Goal: Information Seeking & Learning: Check status

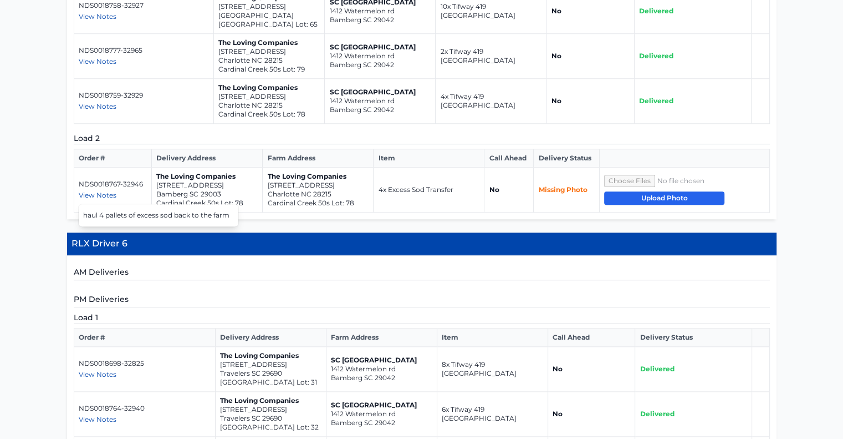
scroll to position [1231, 0]
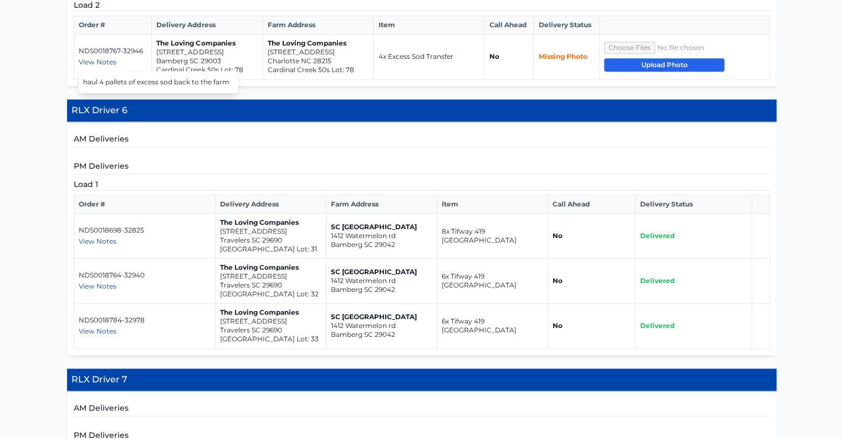
click at [101, 327] on span "View Notes" at bounding box center [98, 331] width 38 height 8
click at [104, 282] on span "View Notes" at bounding box center [98, 286] width 38 height 8
click at [106, 237] on span "View Notes" at bounding box center [98, 241] width 38 height 8
click at [218, 126] on div "AM Deliveries PM Deliveries Load 1 Order # Item" at bounding box center [422, 238] width 710 height 233
drag, startPoint x: 283, startPoint y: 210, endPoint x: 218, endPoint y: 201, distance: 65.4
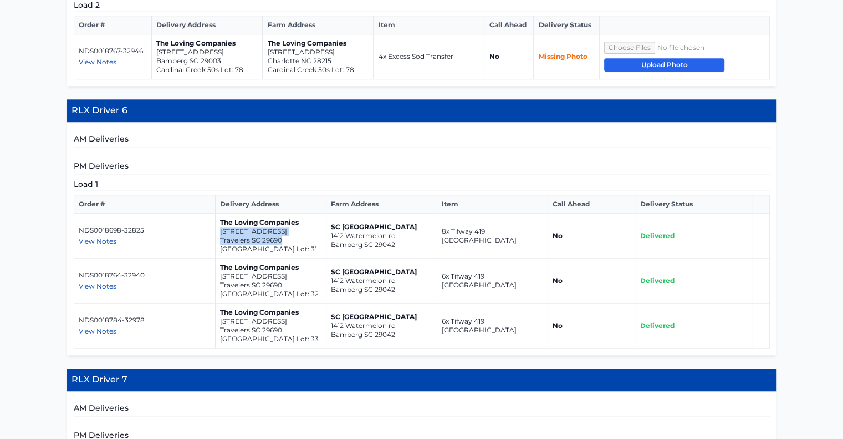
click at [218, 213] on td "The Loving Companies 501 Waveland Drive Travelers SC 29690 Spring Park Lot: 31" at bounding box center [270, 235] width 111 height 45
copy td "501 Waveland Drive Travelers SC 29690"
click at [95, 237] on span "View Notes" at bounding box center [98, 241] width 38 height 8
click at [98, 282] on span "View Notes" at bounding box center [98, 286] width 38 height 8
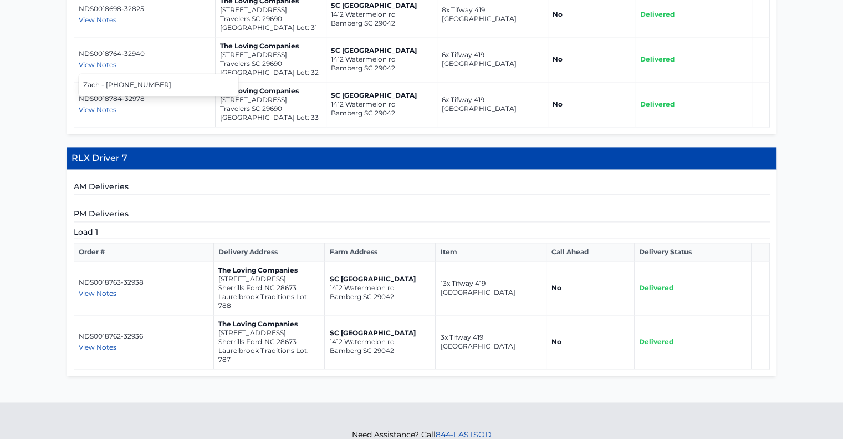
scroll to position [1453, 0]
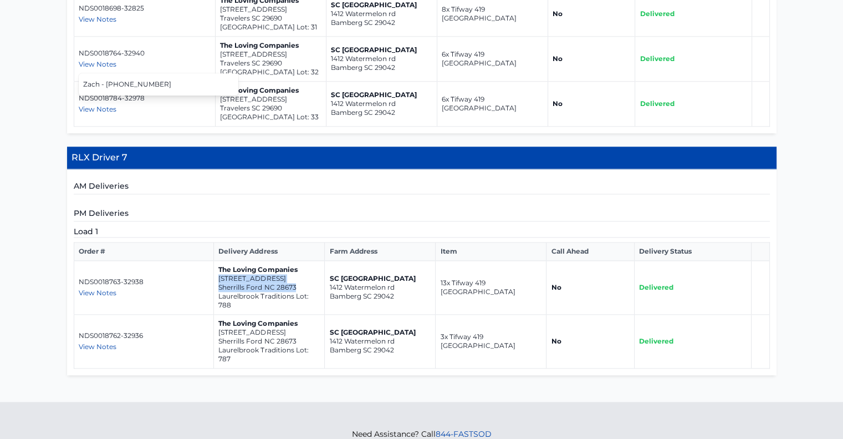
drag, startPoint x: 293, startPoint y: 257, endPoint x: 219, endPoint y: 245, distance: 74.7
click at [219, 261] on td "The Loving Companies 7925 Old Brook Road Sherrills Ford NC 28673 Laurelbrook Tr…" at bounding box center [269, 288] width 111 height 54
copy td "7925 Old Brook Road Sherrills Ford NC 28673"
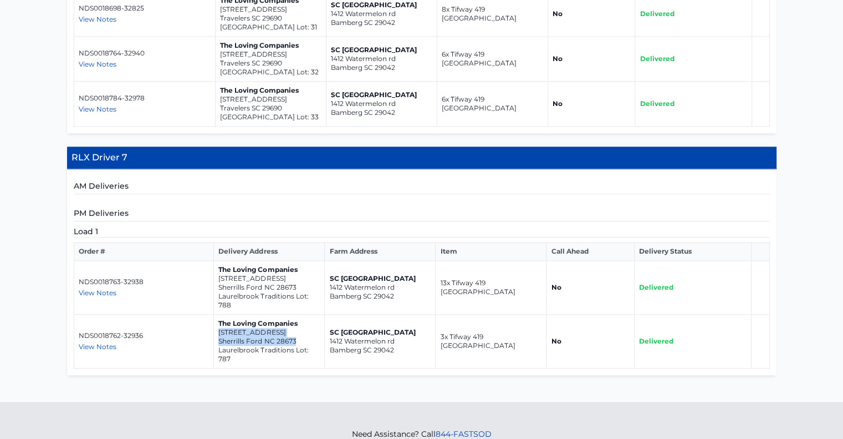
drag, startPoint x: 294, startPoint y: 309, endPoint x: 217, endPoint y: 298, distance: 78.5
click at [217, 314] on td "The Loving Companies 7921 Old Brook Road Sherrills Ford NC 28673 Laurelbrook Tr…" at bounding box center [269, 341] width 111 height 54
copy td "7921 Old Brook Road Sherrills Ford NC 28673"
drag, startPoint x: 298, startPoint y: 252, endPoint x: 216, endPoint y: 248, distance: 81.6
click at [216, 261] on td "The Loving Companies 7925 Old Brook Road Sherrills Ford NC 28673 Laurelbrook Tr…" at bounding box center [269, 288] width 111 height 54
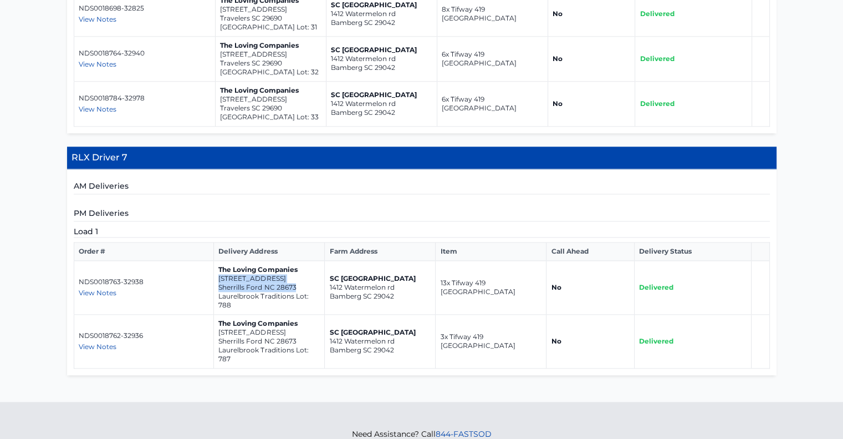
copy td "7925 Old Brook Road Sherrills Ford NC 28673"
drag, startPoint x: 293, startPoint y: 308, endPoint x: 217, endPoint y: 301, distance: 76.3
click at [217, 314] on td "The Loving Companies 7921 Old Brook Road Sherrills Ford NC 28673 Laurelbrook Tr…" at bounding box center [269, 341] width 111 height 54
copy td "7921 Old Brook Road Sherrills Ford NC 28673"
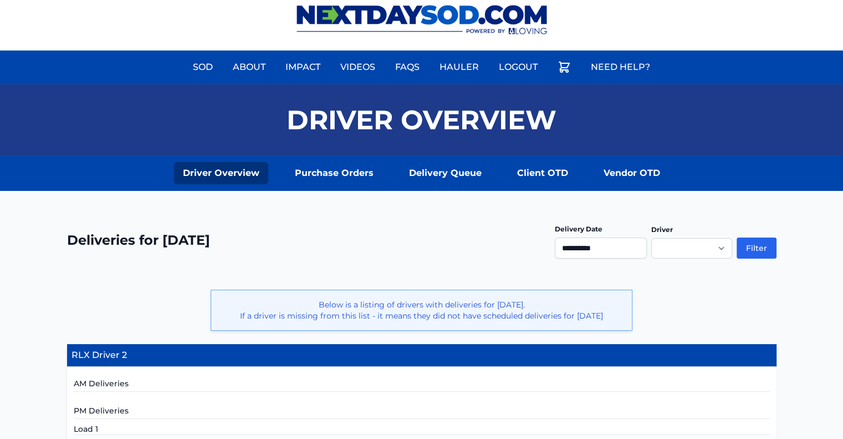
scroll to position [0, 0]
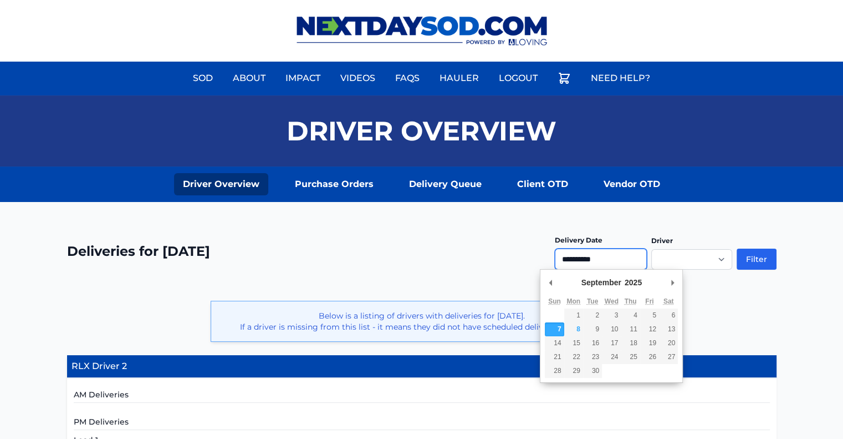
click at [606, 256] on input "**********" at bounding box center [601, 258] width 92 height 21
type input "**********"
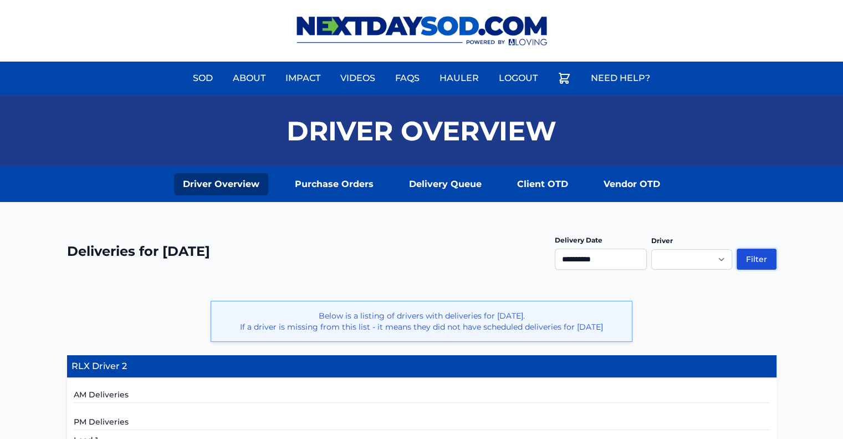
click at [763, 258] on button "Filter" at bounding box center [757, 258] width 40 height 21
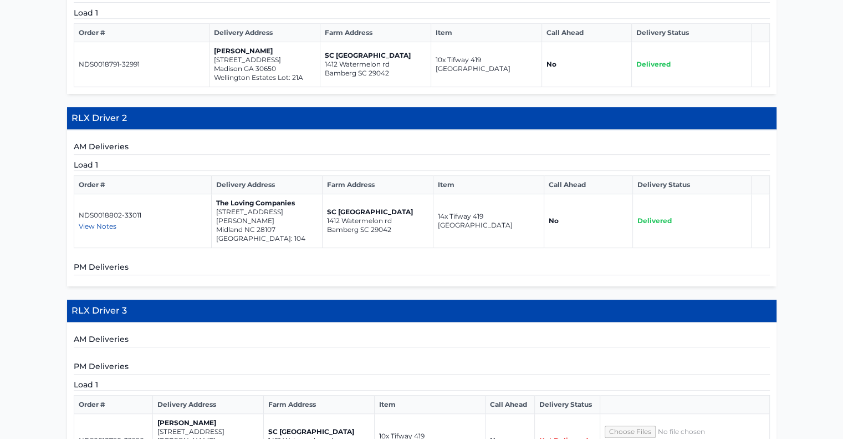
scroll to position [277, 0]
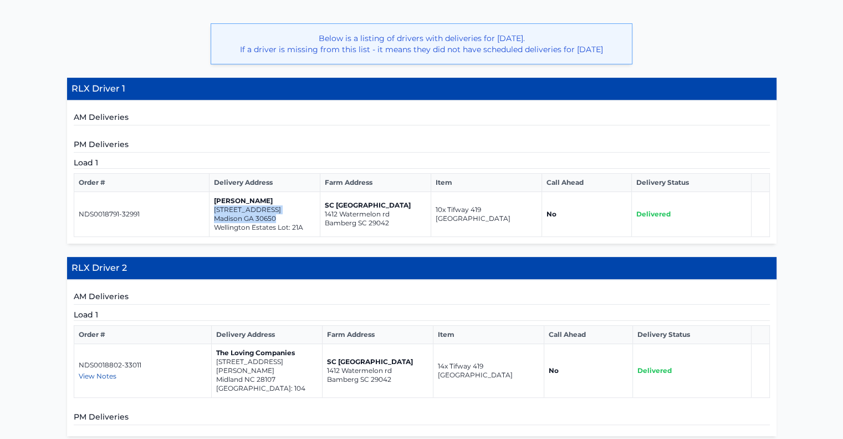
drag, startPoint x: 281, startPoint y: 227, endPoint x: 214, endPoint y: 217, distance: 67.4
click at [214, 217] on td "[PERSON_NAME] [STREET_ADDRESS]" at bounding box center [265, 214] width 111 height 45
copy td "[STREET_ADDRESS]"
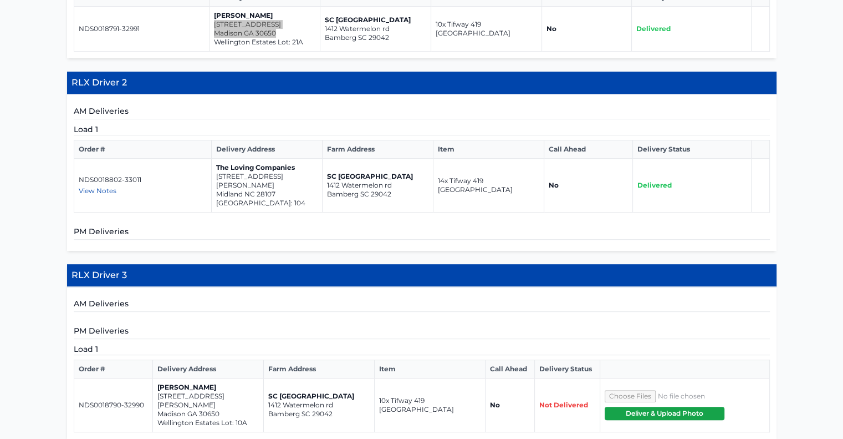
scroll to position [444, 0]
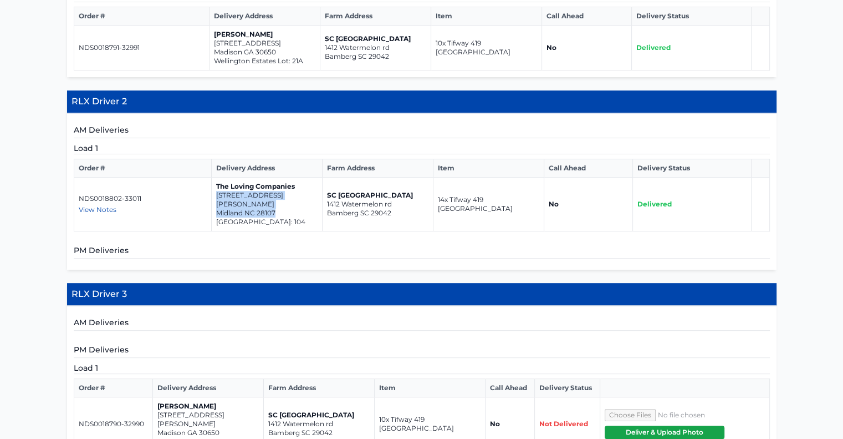
drag, startPoint x: 277, startPoint y: 213, endPoint x: 215, endPoint y: 202, distance: 63.1
click at [215, 202] on td "The Loving Companies 6226 Busch Way Midland NC 28107 Pine Bluff Lot: 104" at bounding box center [266, 204] width 111 height 54
copy td "6226 Busch Way Midland NC 28107"
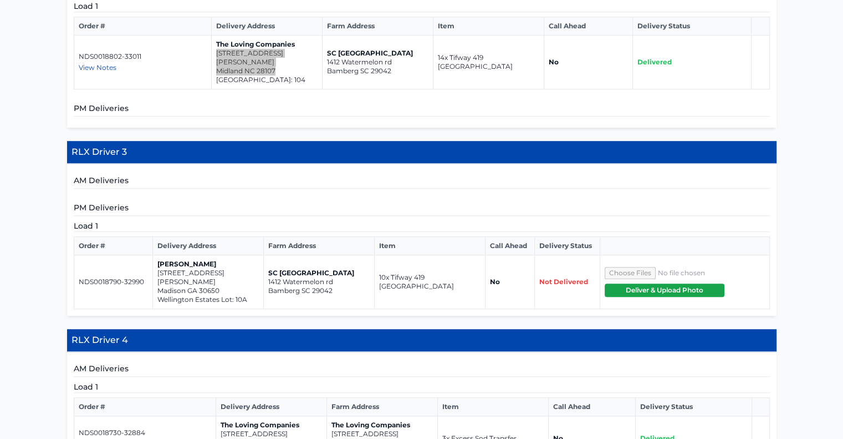
scroll to position [610, 0]
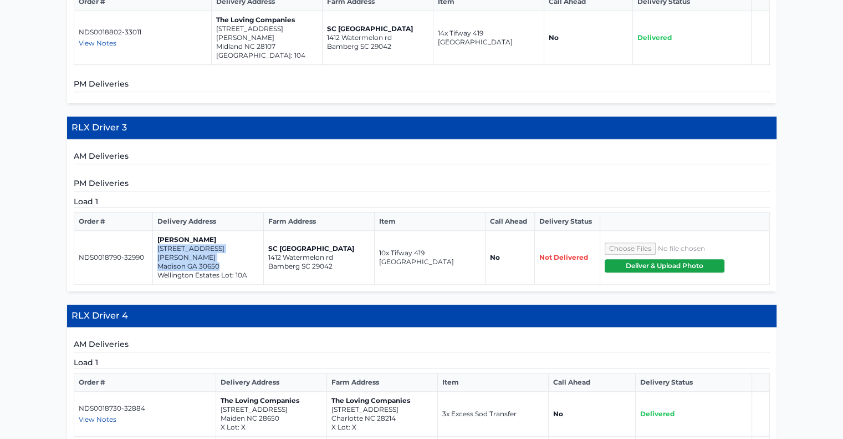
drag, startPoint x: 221, startPoint y: 257, endPoint x: 156, endPoint y: 249, distance: 64.8
click at [156, 249] on td "Meg Jones 1040 Reagan Drive Madison GA 30650 Wellington Estates Lot: 10A" at bounding box center [208, 258] width 111 height 54
copy td "1040 Reagan Drive Madison GA 30650"
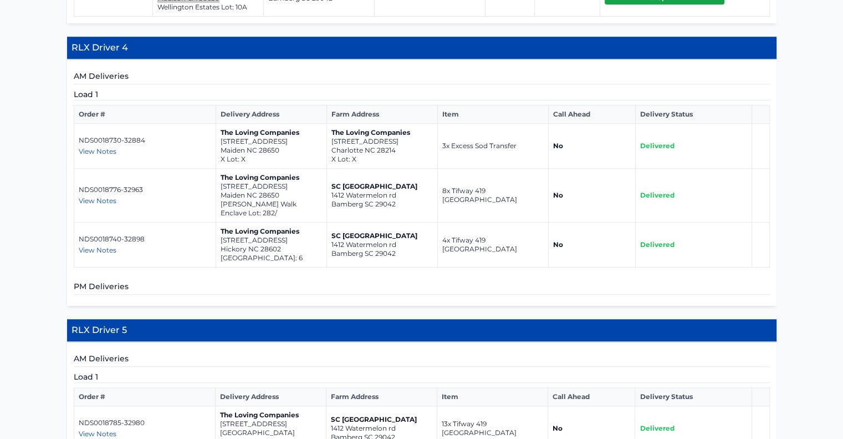
scroll to position [832, 0]
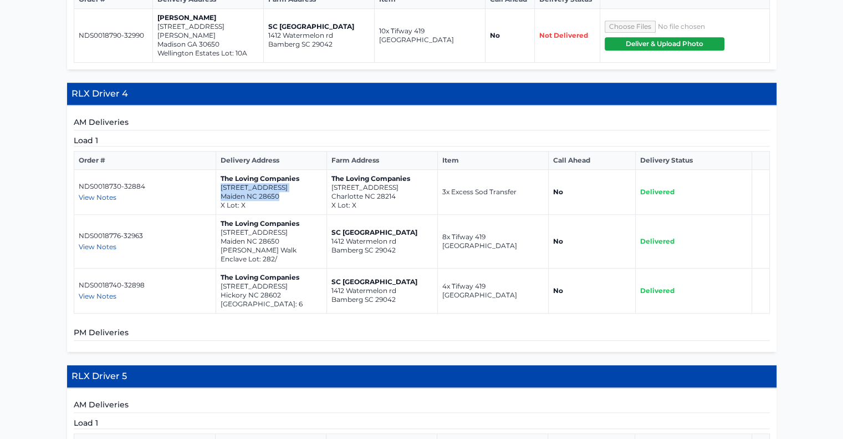
drag, startPoint x: 279, startPoint y: 186, endPoint x: 218, endPoint y: 172, distance: 62.4
click at [218, 172] on td "The Loving Companies 6289 Fairfax Court Maiden NC 28650 X Lot: X" at bounding box center [271, 192] width 111 height 45
drag, startPoint x: 235, startPoint y: 179, endPoint x: 213, endPoint y: 119, distance: 63.9
click at [213, 120] on h5 "AM Deliveries" at bounding box center [422, 123] width 696 height 14
drag, startPoint x: 280, startPoint y: 186, endPoint x: 219, endPoint y: 178, distance: 61.6
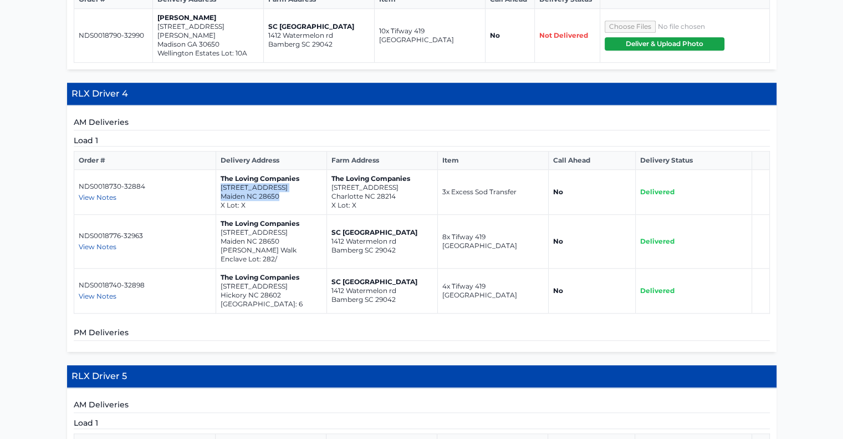
click at [219, 178] on td "The Loving Companies 6289 Fairfax Court Maiden NC 28650 X Lot: X" at bounding box center [271, 192] width 111 height 45
copy td "6289 Fairfax Court Maiden NC 28650"
drag, startPoint x: 279, startPoint y: 229, endPoint x: 219, endPoint y: 223, distance: 60.7
click at [219, 223] on td "The Loving Companies 5986 Oak Branch Circle Maiden NC 28650 Shannon Woods Walk …" at bounding box center [271, 242] width 111 height 54
copy td "5986 Oak Branch Circle Maiden NC 28650"
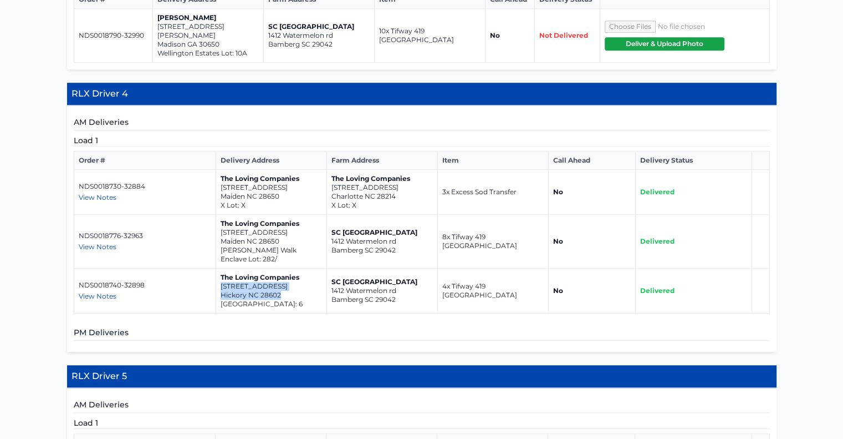
drag, startPoint x: 283, startPoint y: 286, endPoint x: 217, endPoint y: 278, distance: 65.8
click at [217, 278] on td "The Loving Companies 4677 Fanning Road Hickory NC 28602 Zion Springs Lot: 6" at bounding box center [271, 290] width 111 height 45
copy td "4677 Fanning Road Hickory NC 28602"
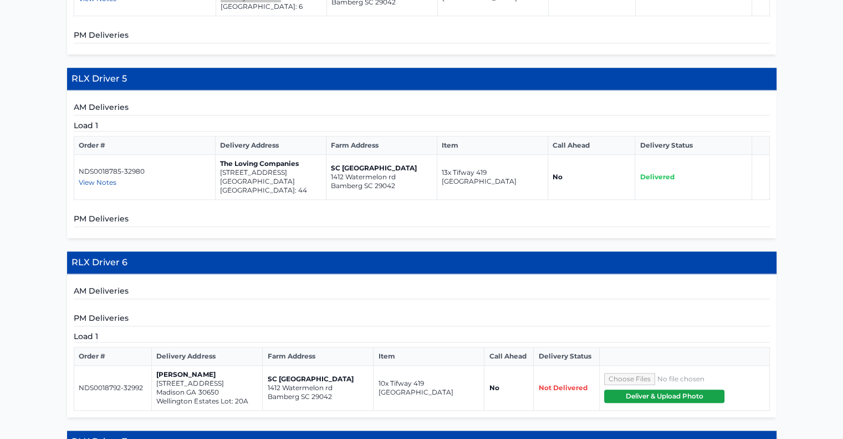
scroll to position [1131, 0]
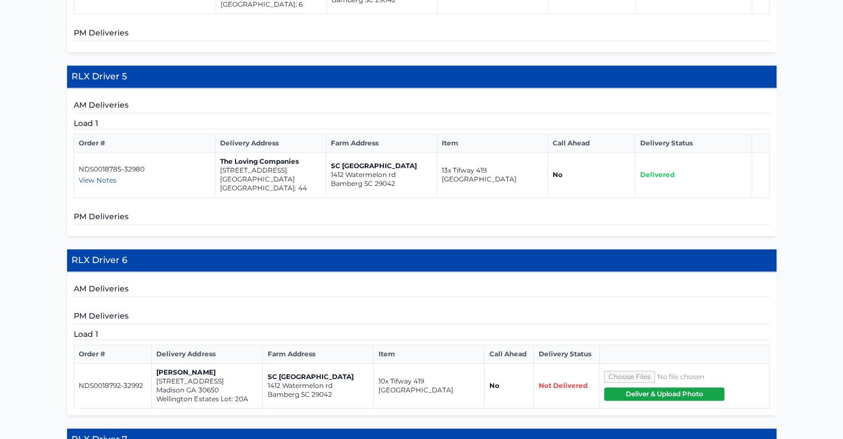
drag, startPoint x: 293, startPoint y: 168, endPoint x: 220, endPoint y: 161, distance: 73.5
click at [220, 161] on td "The Loving Companies 1304 Yellow Springs Drive Huntersville NC 28078 Spring Gro…" at bounding box center [270, 174] width 111 height 45
copy td "1304 Yellow Springs Drive Huntersville NC 28078"
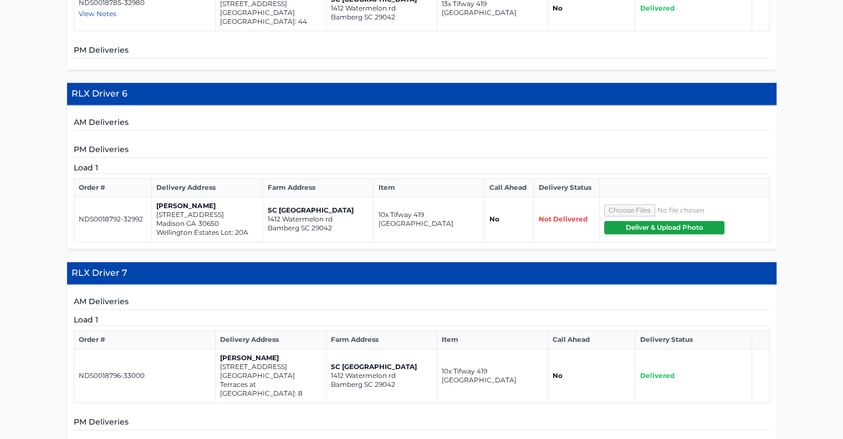
scroll to position [1242, 0]
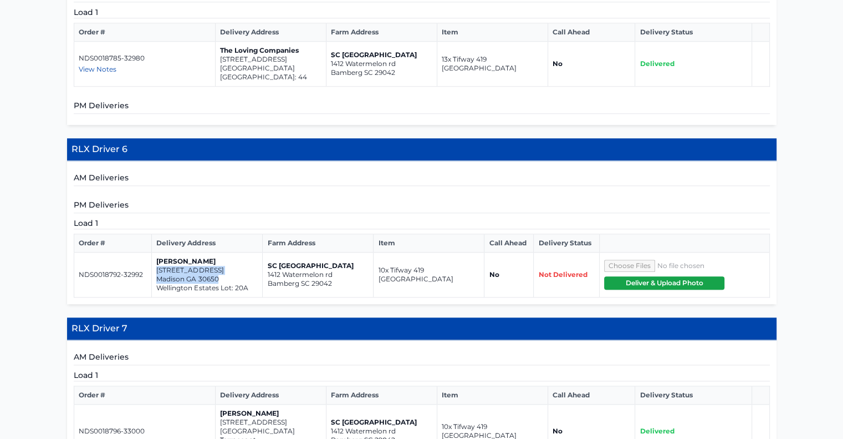
drag, startPoint x: 222, startPoint y: 266, endPoint x: 152, endPoint y: 259, distance: 70.2
click at [152, 259] on td "Meg Jones 1021 Ashley Drive Madison GA 30650 Wellington Estates Lot: 20A" at bounding box center [207, 274] width 111 height 45
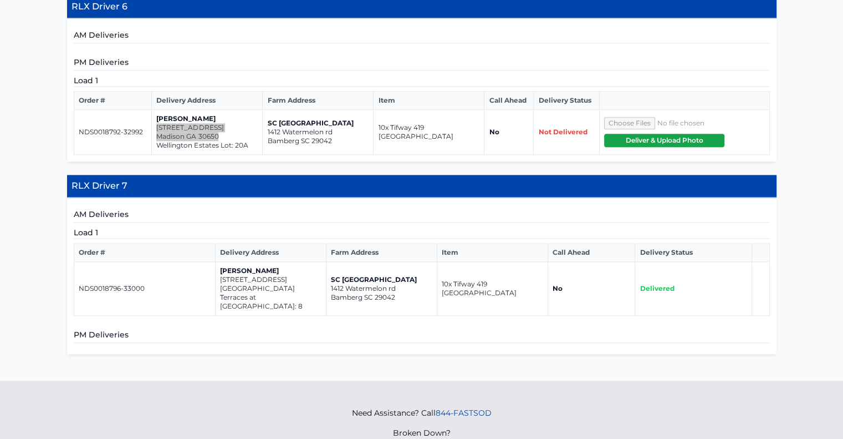
scroll to position [1386, 0]
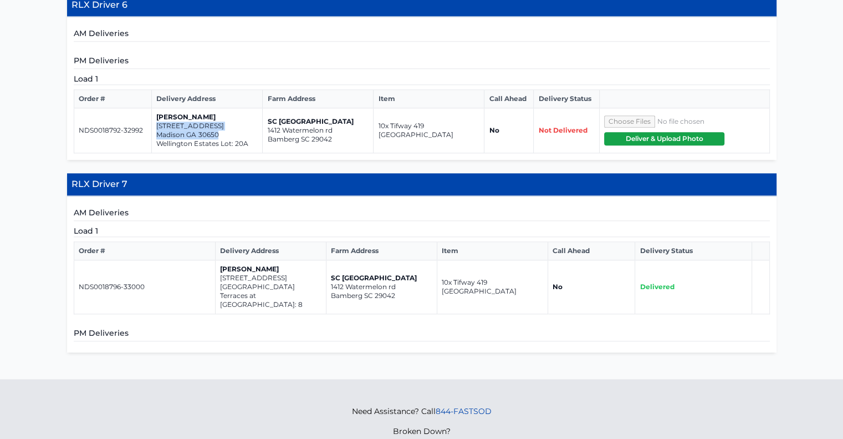
drag, startPoint x: 304, startPoint y: 272, endPoint x: 216, endPoint y: 266, distance: 88.4
click at [216, 266] on td "Jason Coble 2077 Tiger Eye Court Winston Salem NC 27127 Terraces at Border Cree…" at bounding box center [270, 287] width 111 height 54
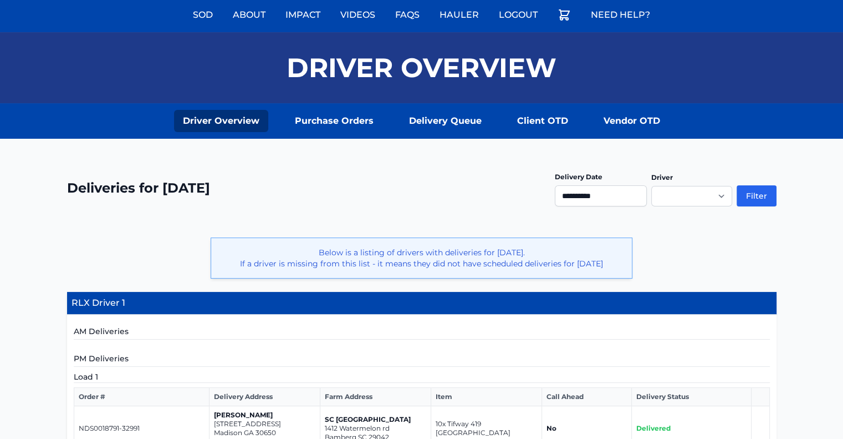
scroll to position [111, 0]
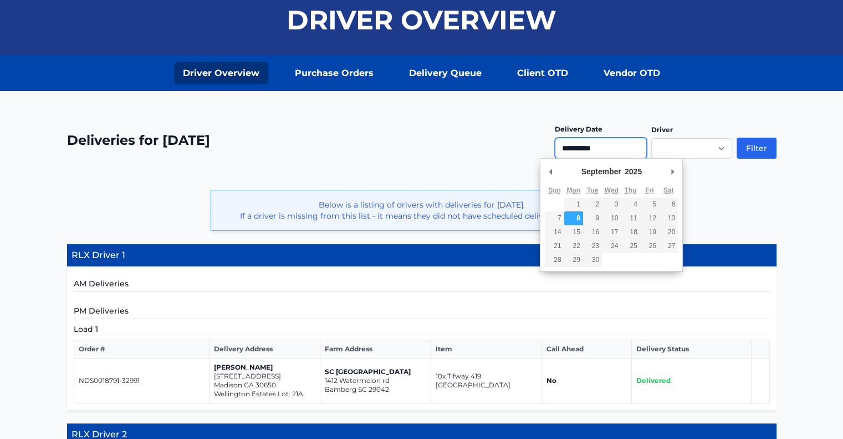
click at [612, 145] on input "**********" at bounding box center [601, 148] width 92 height 21
type input "**********"
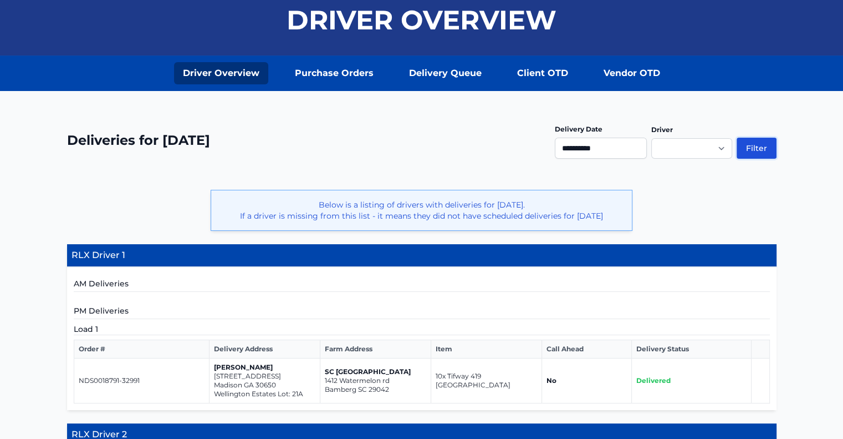
click at [754, 147] on button "Filter" at bounding box center [757, 148] width 40 height 21
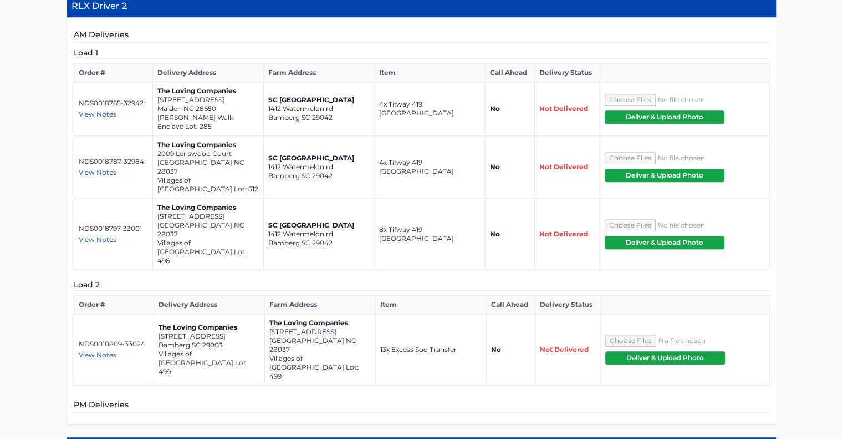
scroll to position [554, 0]
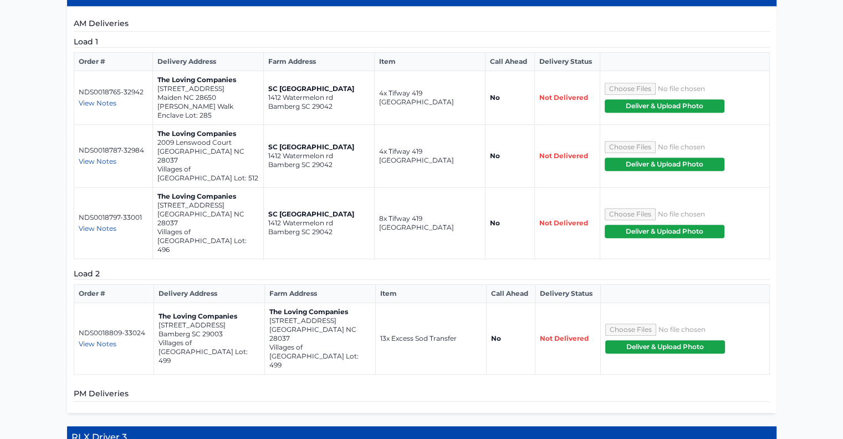
click at [103, 339] on span "View Notes" at bounding box center [98, 343] width 38 height 8
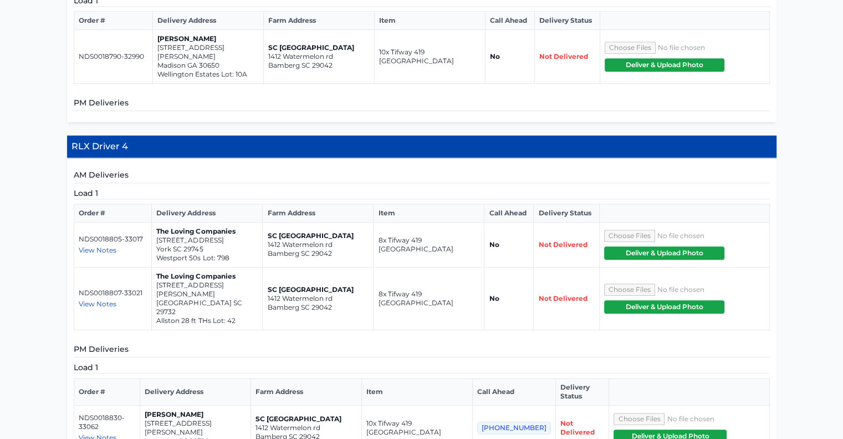
scroll to position [1109, 0]
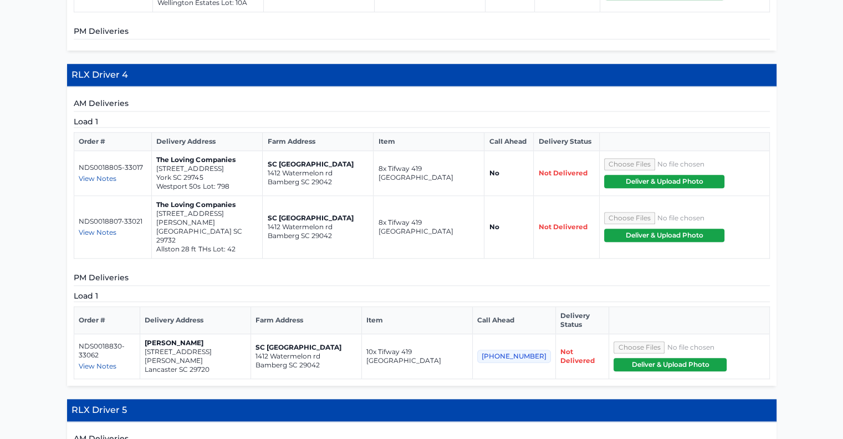
click at [104, 362] on span "View Notes" at bounding box center [98, 366] width 38 height 8
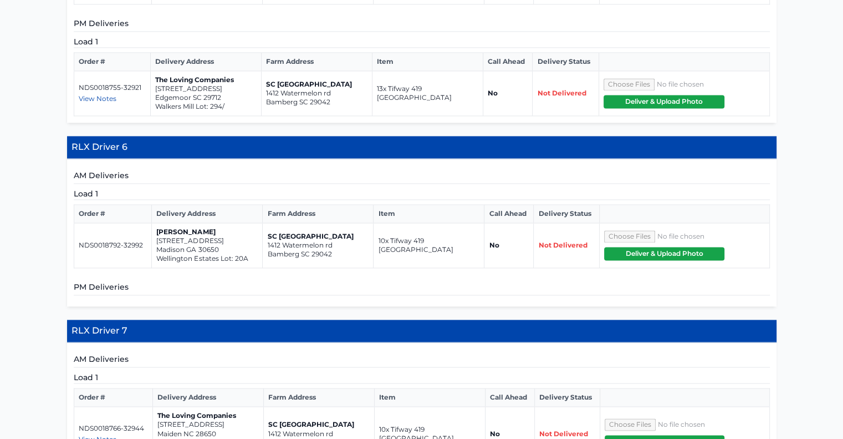
scroll to position [1663, 0]
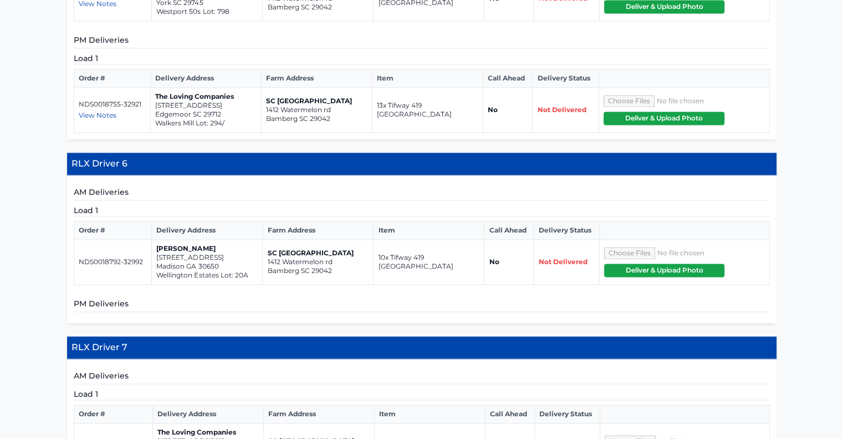
drag, startPoint x: 814, startPoint y: 350, endPoint x: 806, endPoint y: 350, distance: 8.3
drag, startPoint x: 220, startPoint y: 166, endPoint x: 155, endPoint y: 159, distance: 64.7
click at [155, 240] on td "[PERSON_NAME] [STREET_ADDRESS]" at bounding box center [207, 262] width 111 height 45
copy td "[STREET_ADDRESS]"
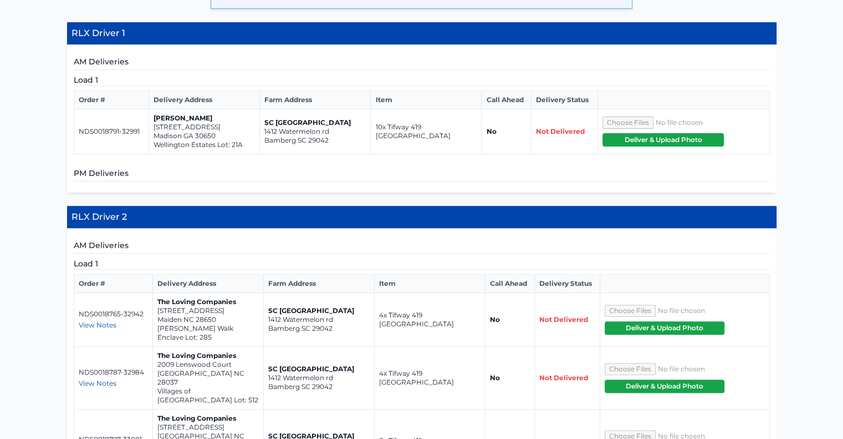
scroll to position [0, 0]
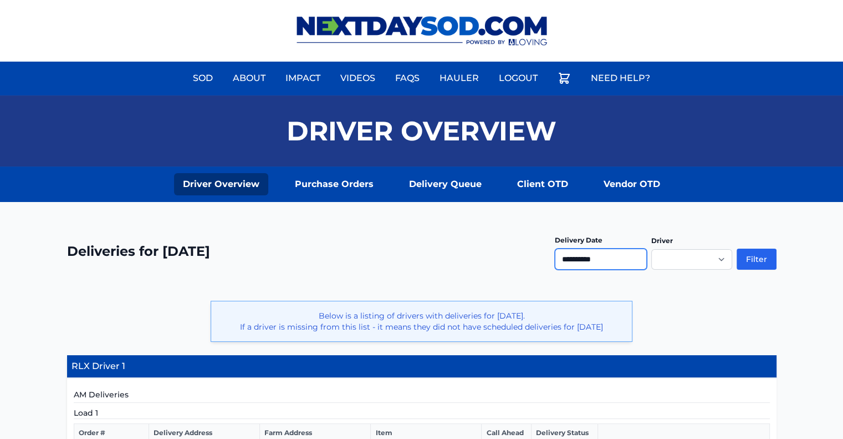
click at [605, 257] on input "**********" at bounding box center [601, 258] width 92 height 21
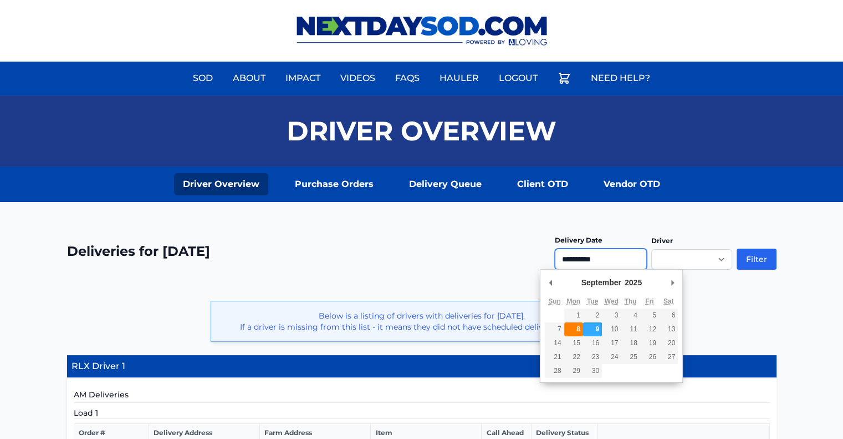
type input "**********"
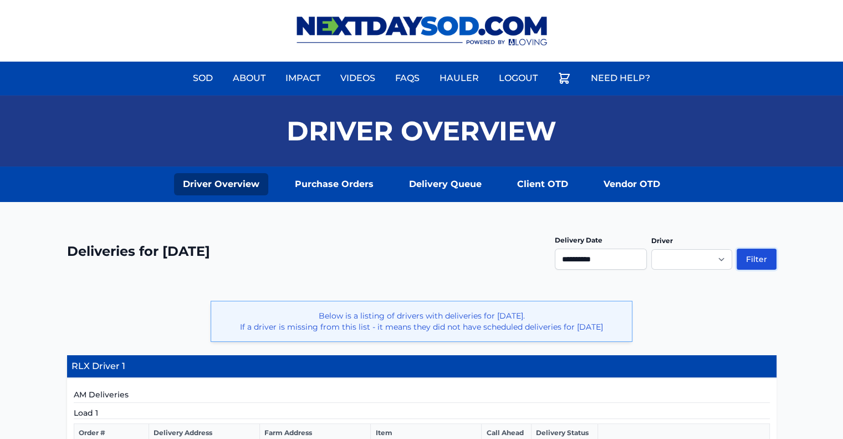
click at [755, 259] on button "Filter" at bounding box center [757, 258] width 40 height 21
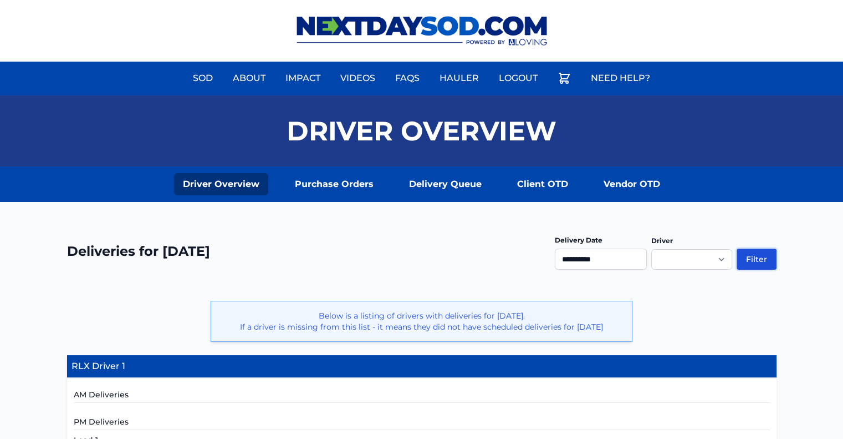
click at [756, 256] on button "Filter" at bounding box center [757, 258] width 40 height 21
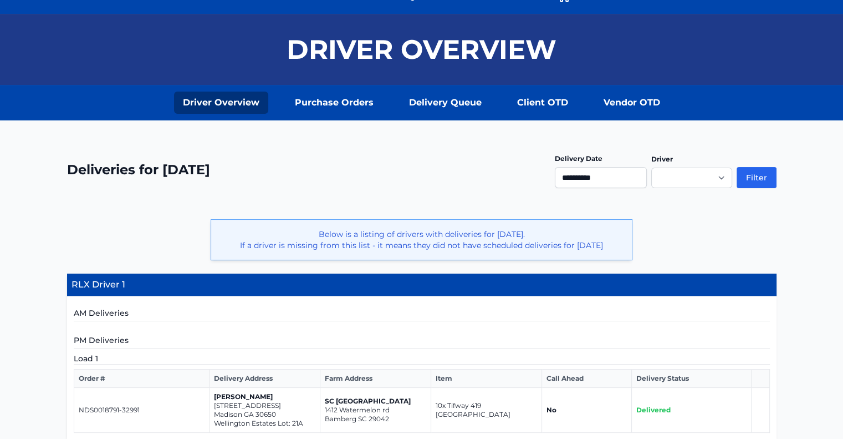
scroll to position [78, 0]
